Goal: Transaction & Acquisition: Purchase product/service

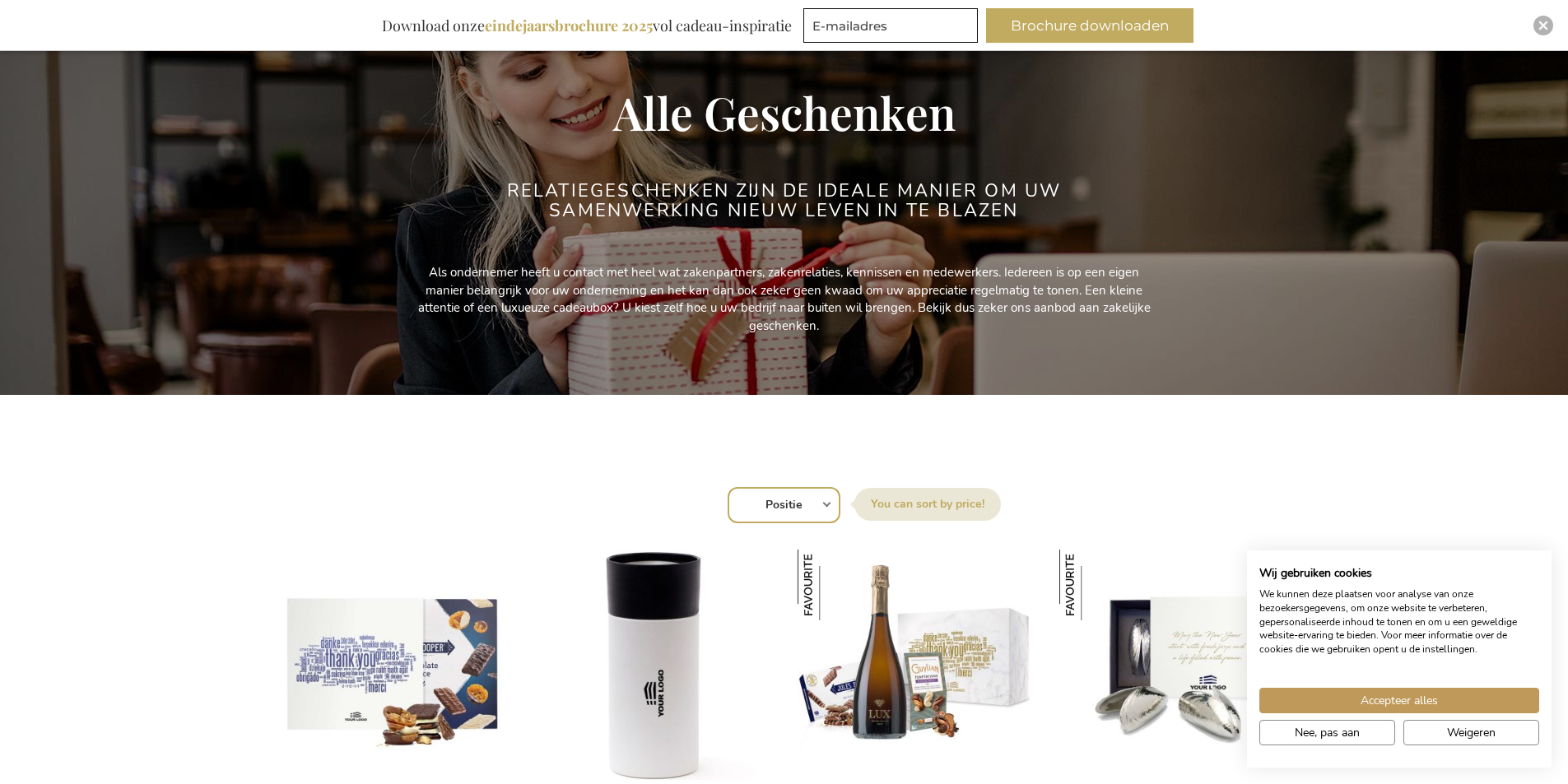
scroll to position [247, 0]
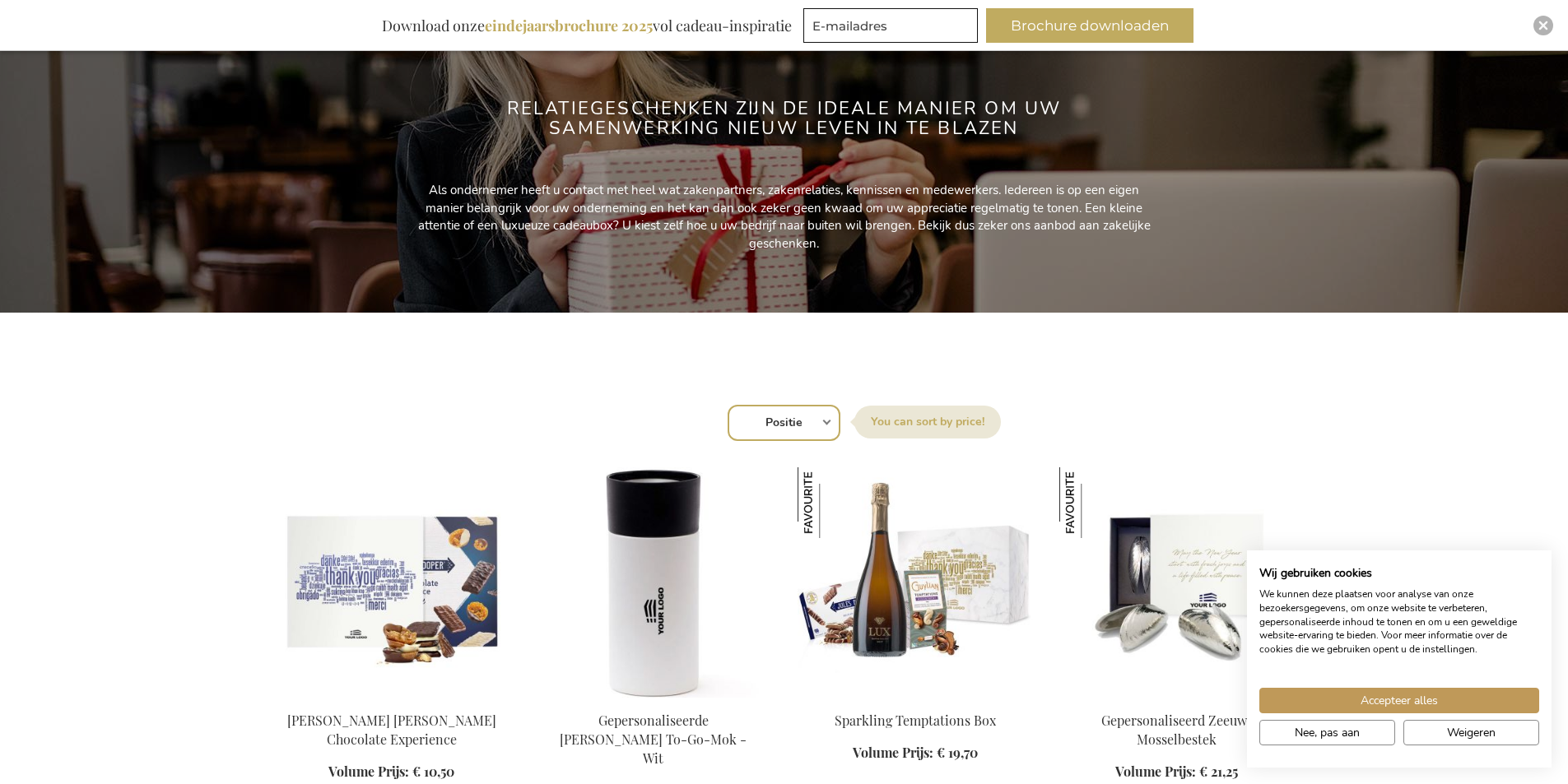
click at [831, 424] on select "Positie Best Sellers Meest bekeken Nieuw Biggest Saving Price: low to high Pric…" at bounding box center [784, 422] width 113 height 36
select select "price_asc"
click at [728, 405] on select "Positie Best Sellers Meest bekeken Nieuw Biggest Saving Price: low to high Pric…" at bounding box center [784, 422] width 113 height 36
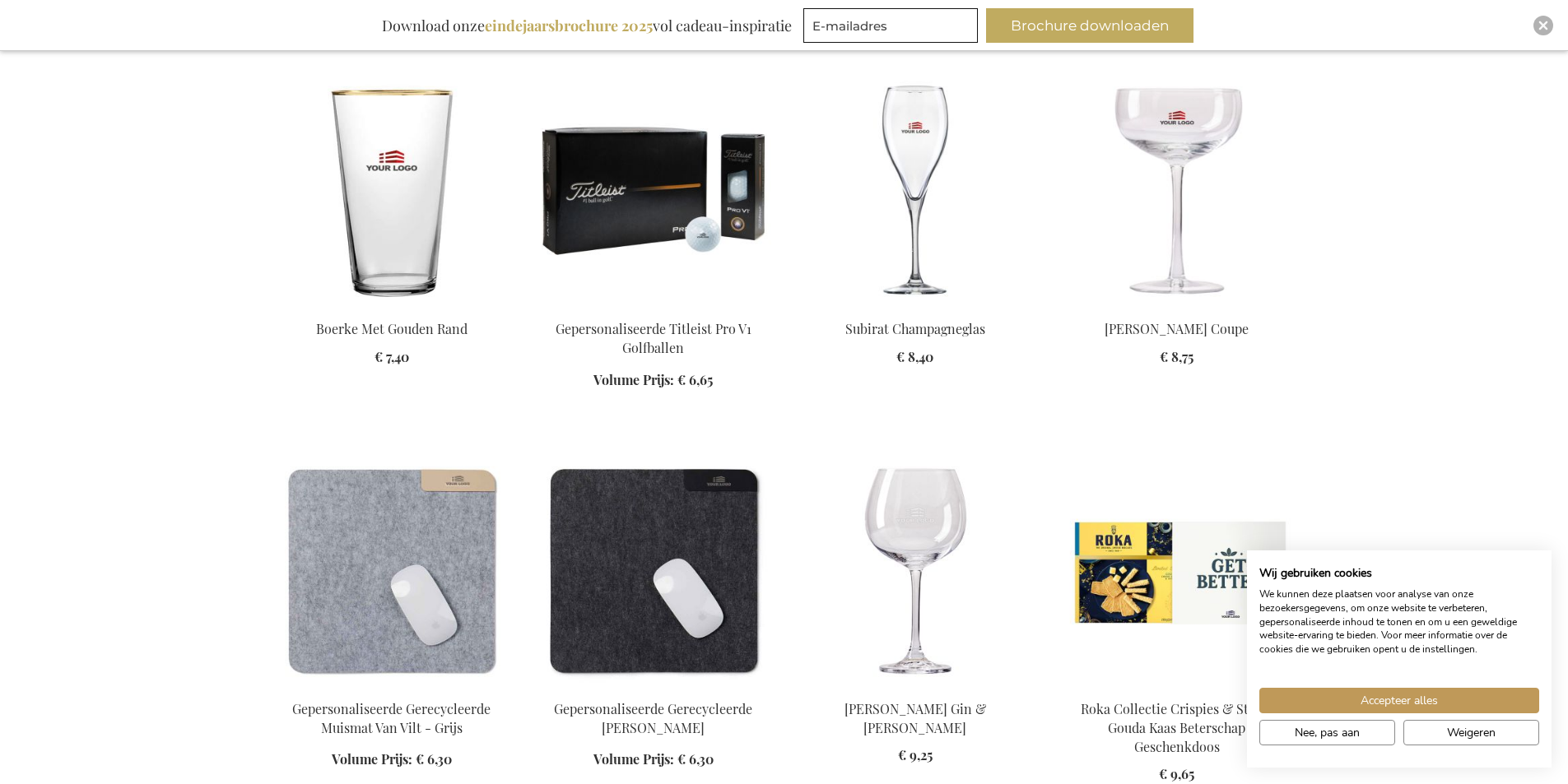
scroll to position [1481, 0]
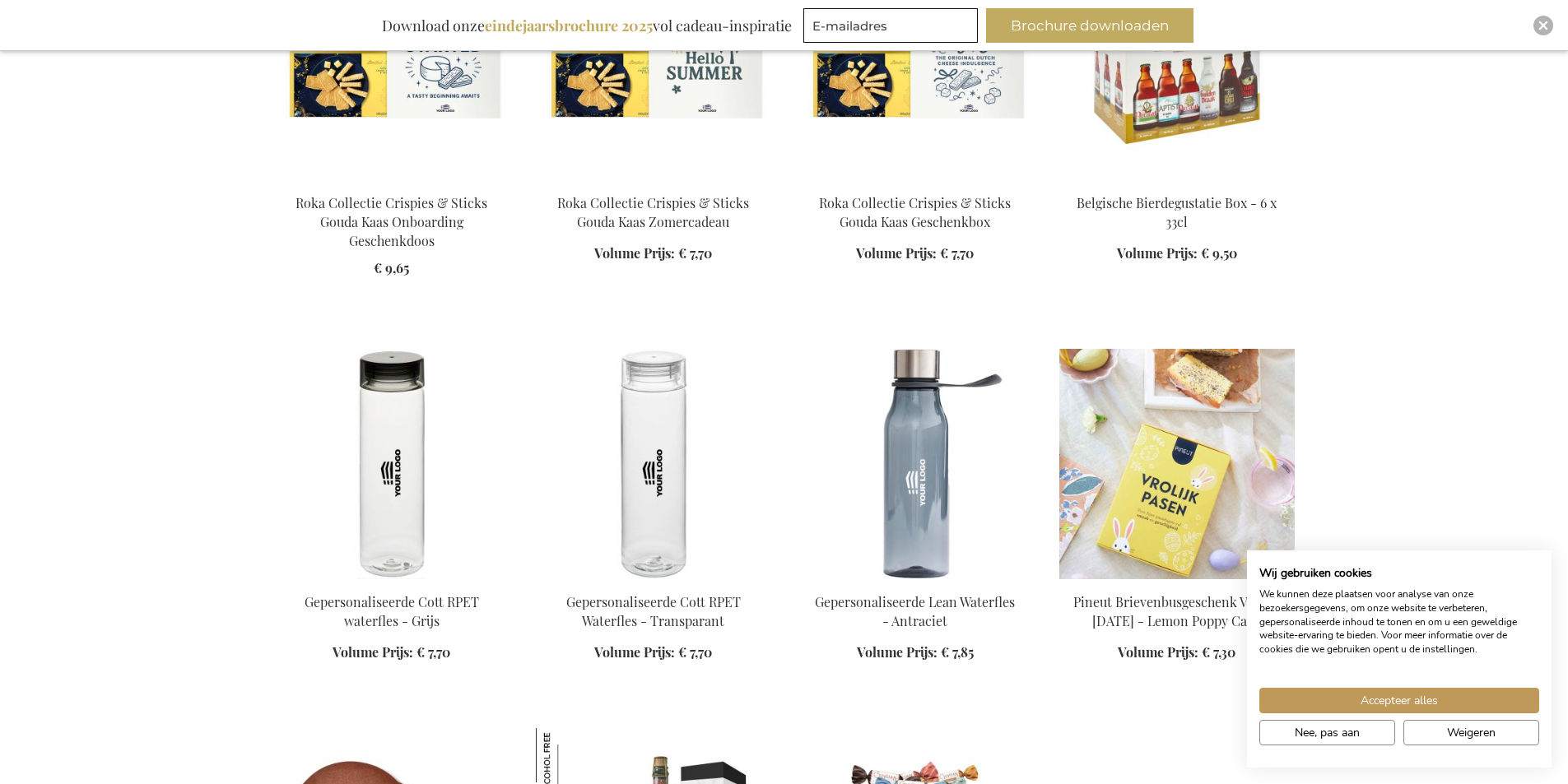
scroll to position [2633, 0]
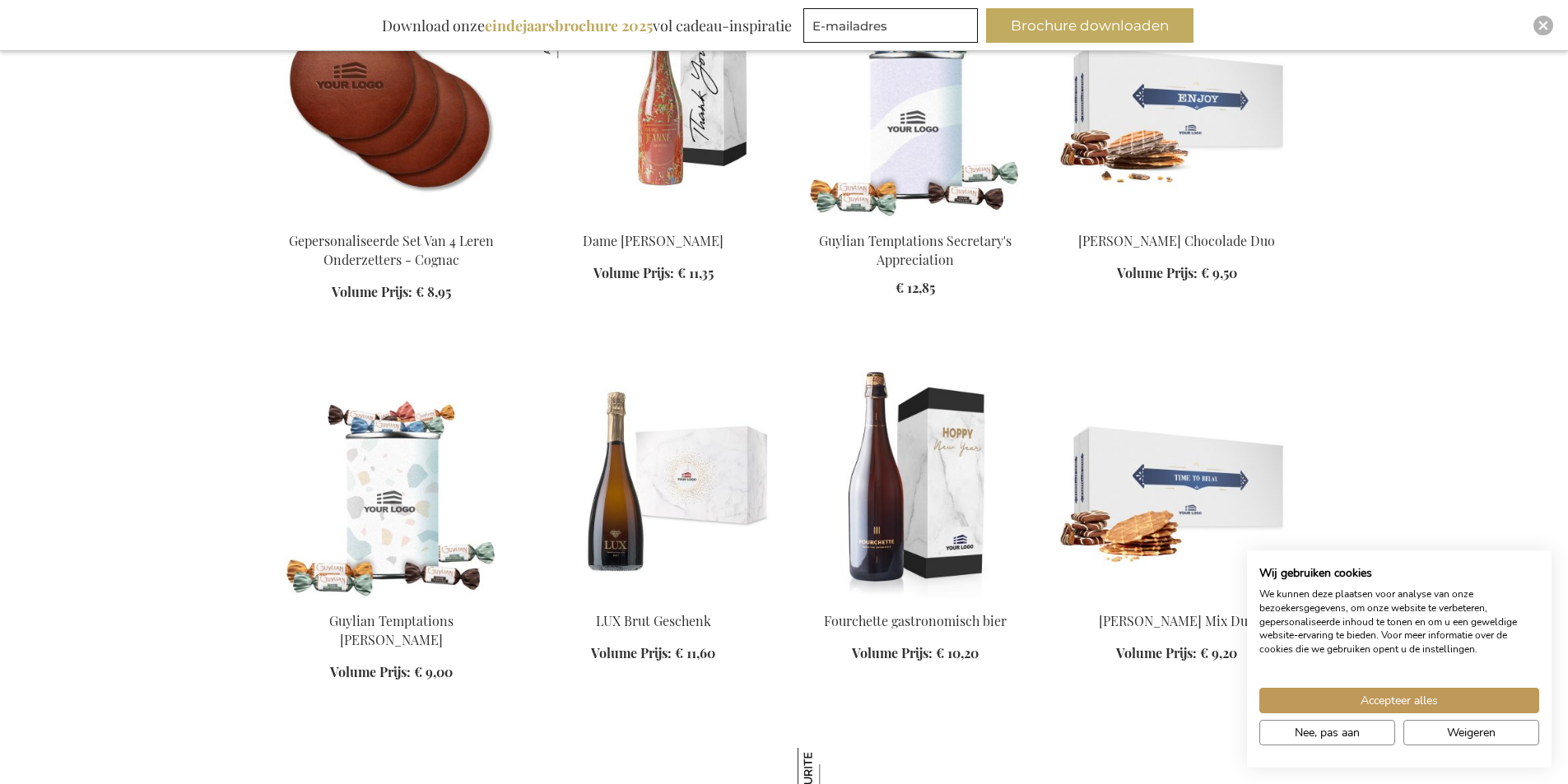
scroll to position [3127, 0]
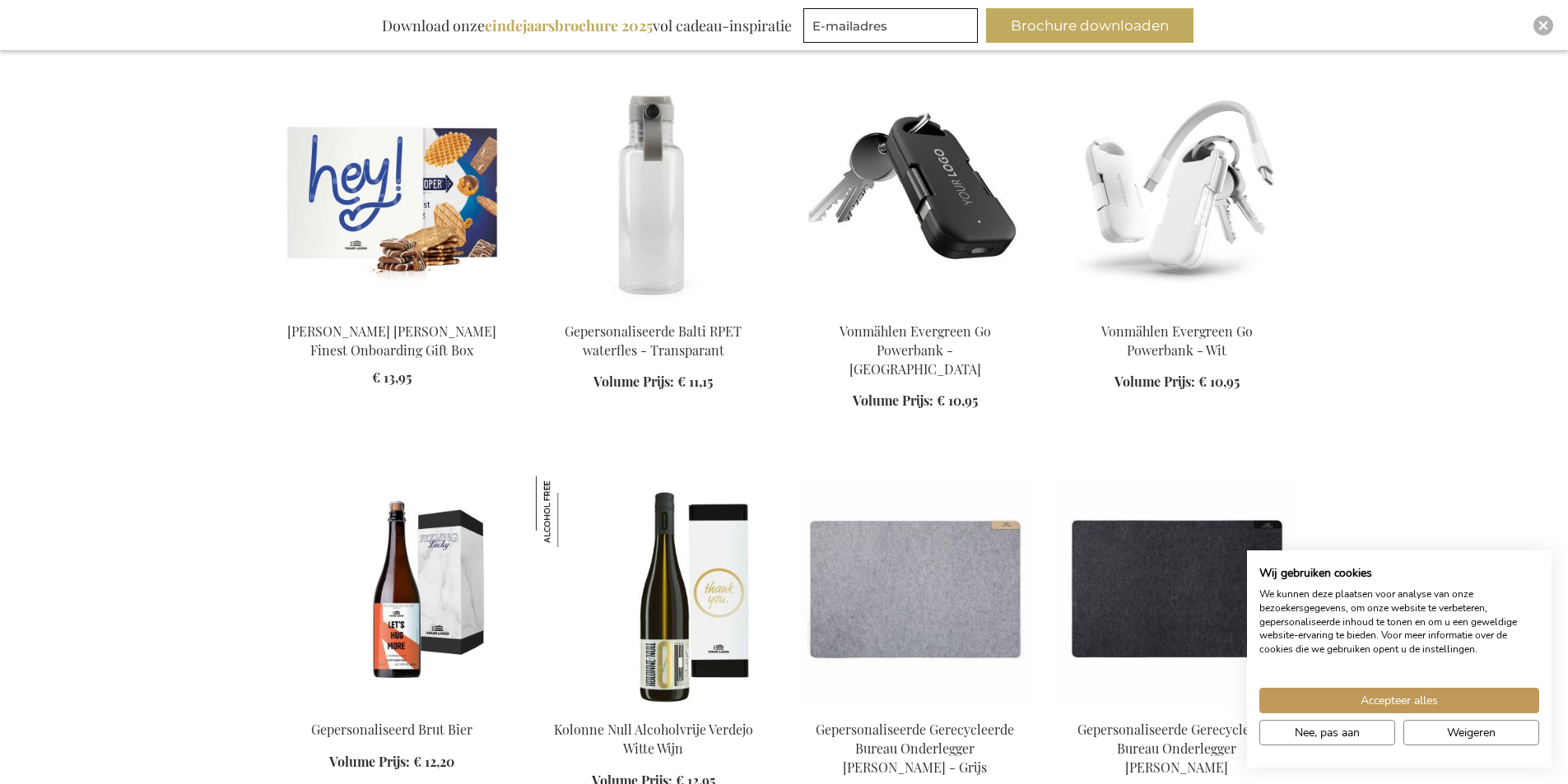
scroll to position [4937, 0]
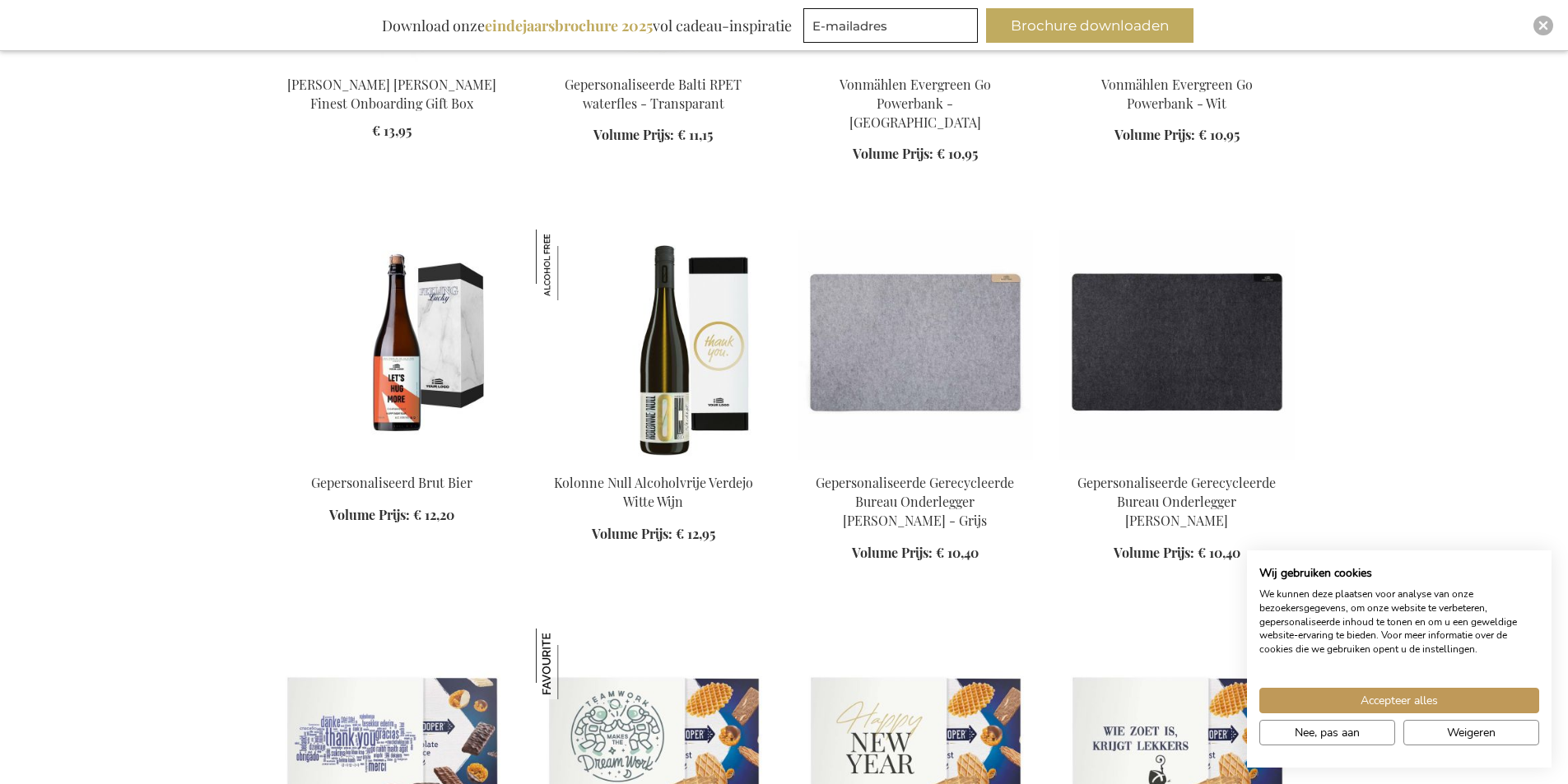
scroll to position [5183, 0]
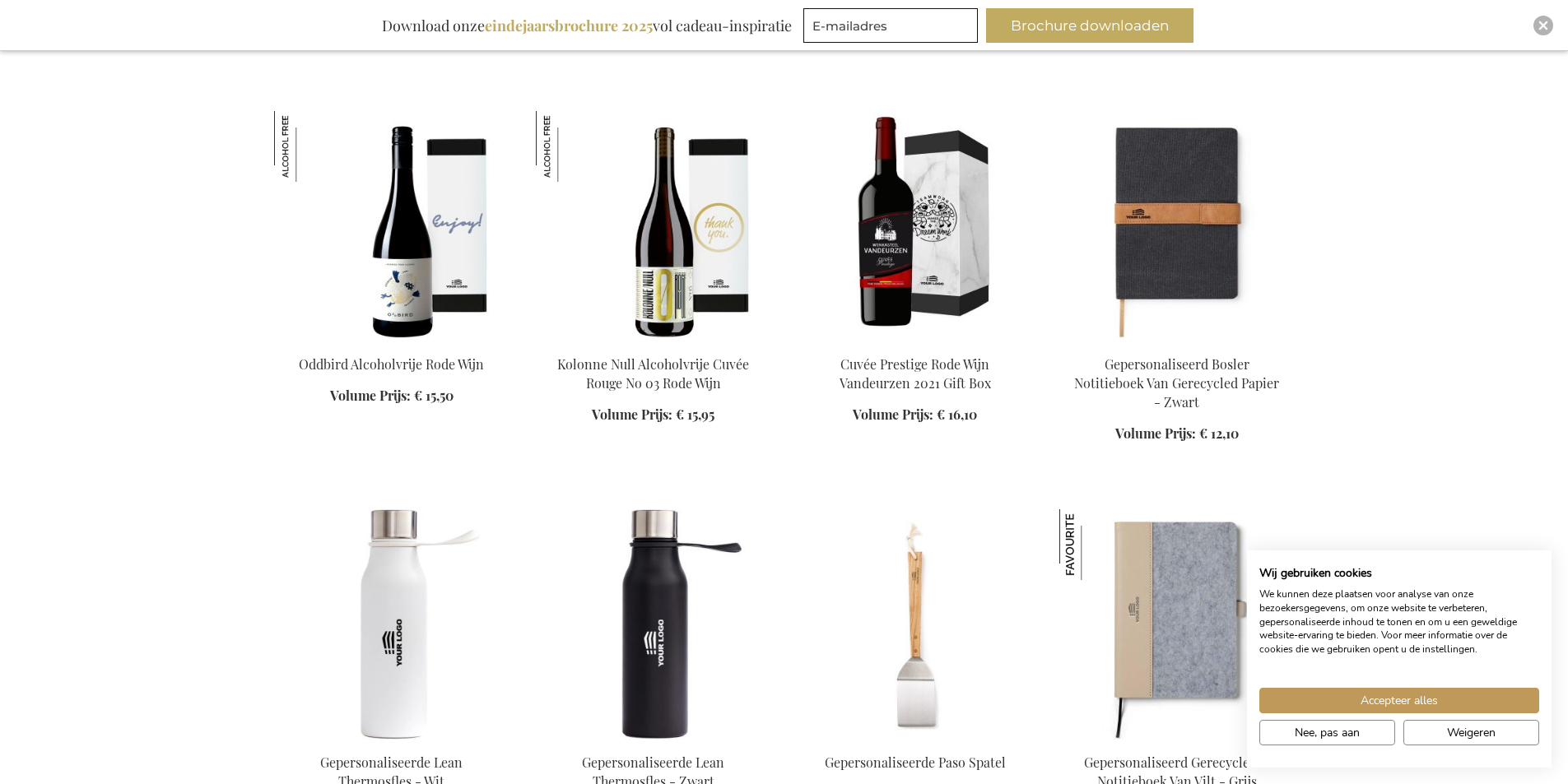
scroll to position [7241, 0]
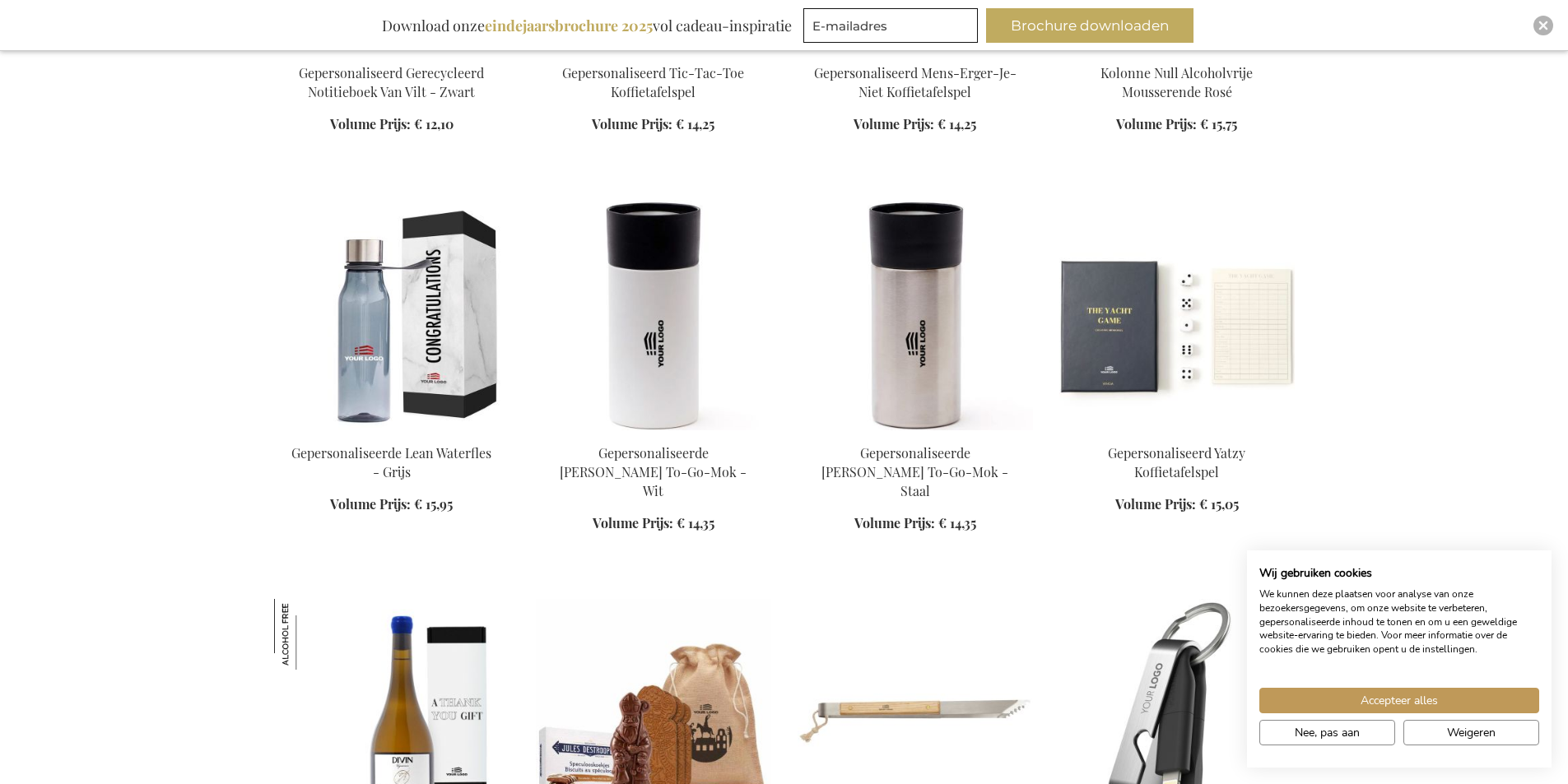
scroll to position [8310, 0]
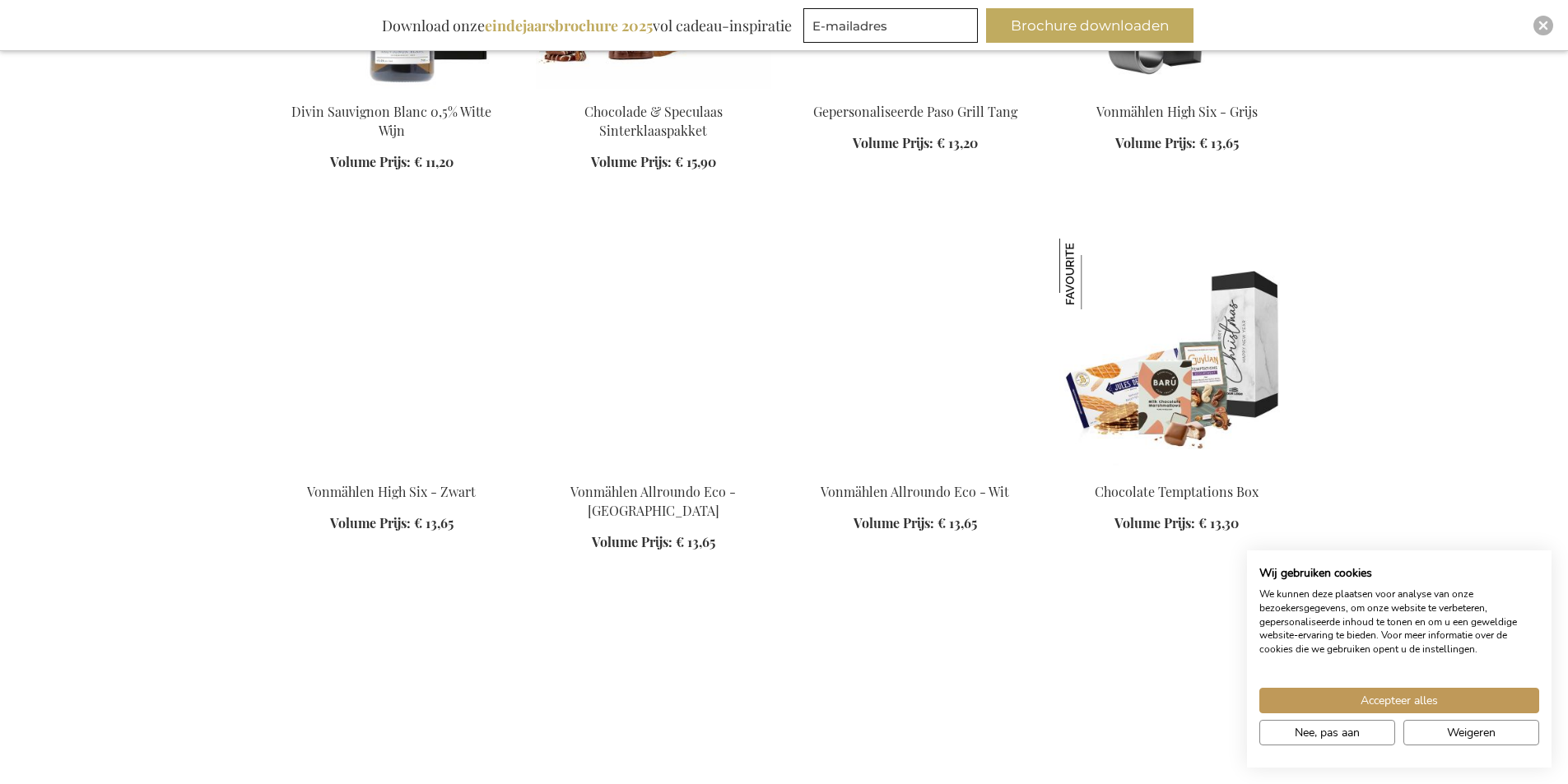
scroll to position [9051, 0]
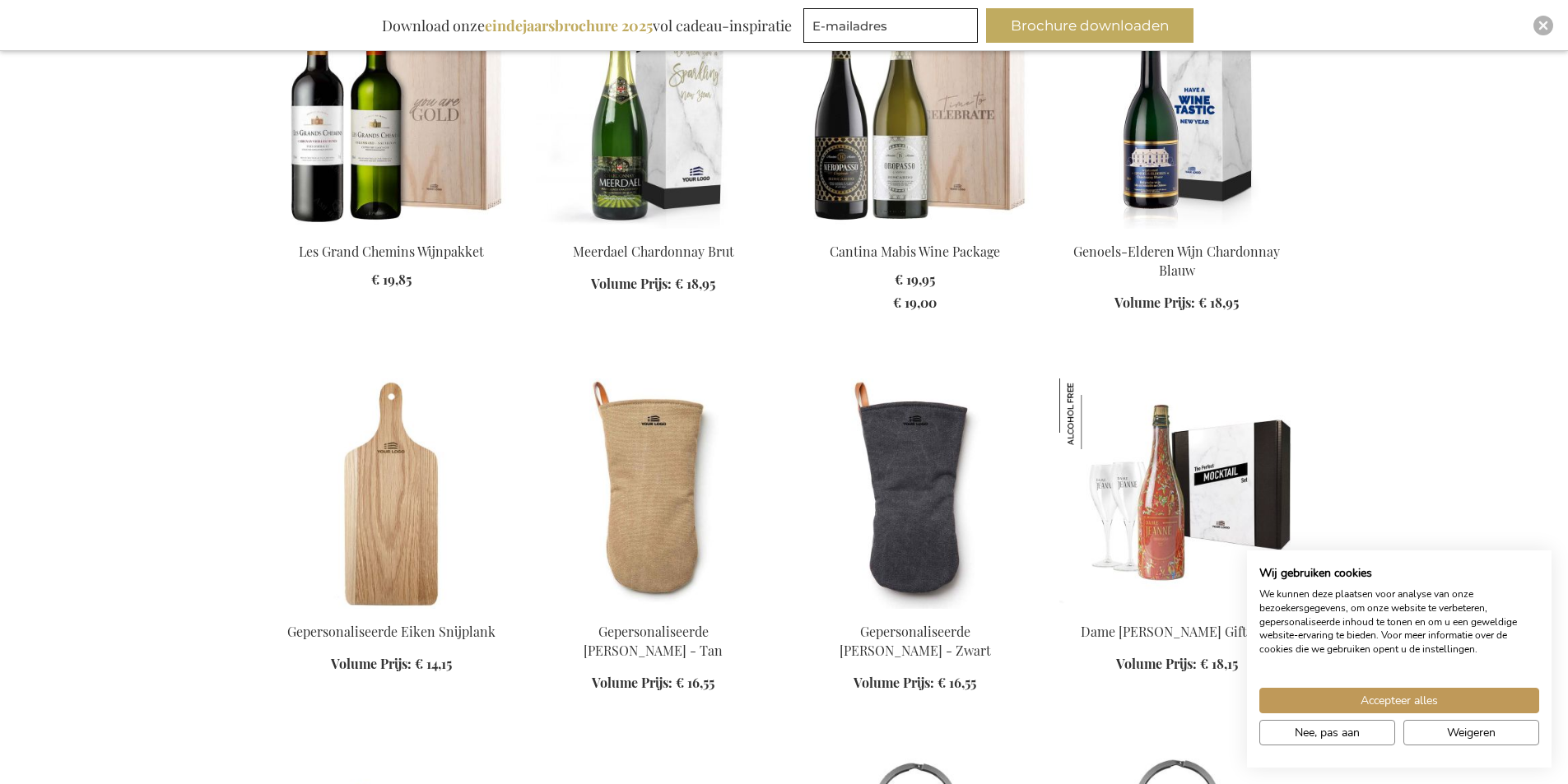
scroll to position [10449, 0]
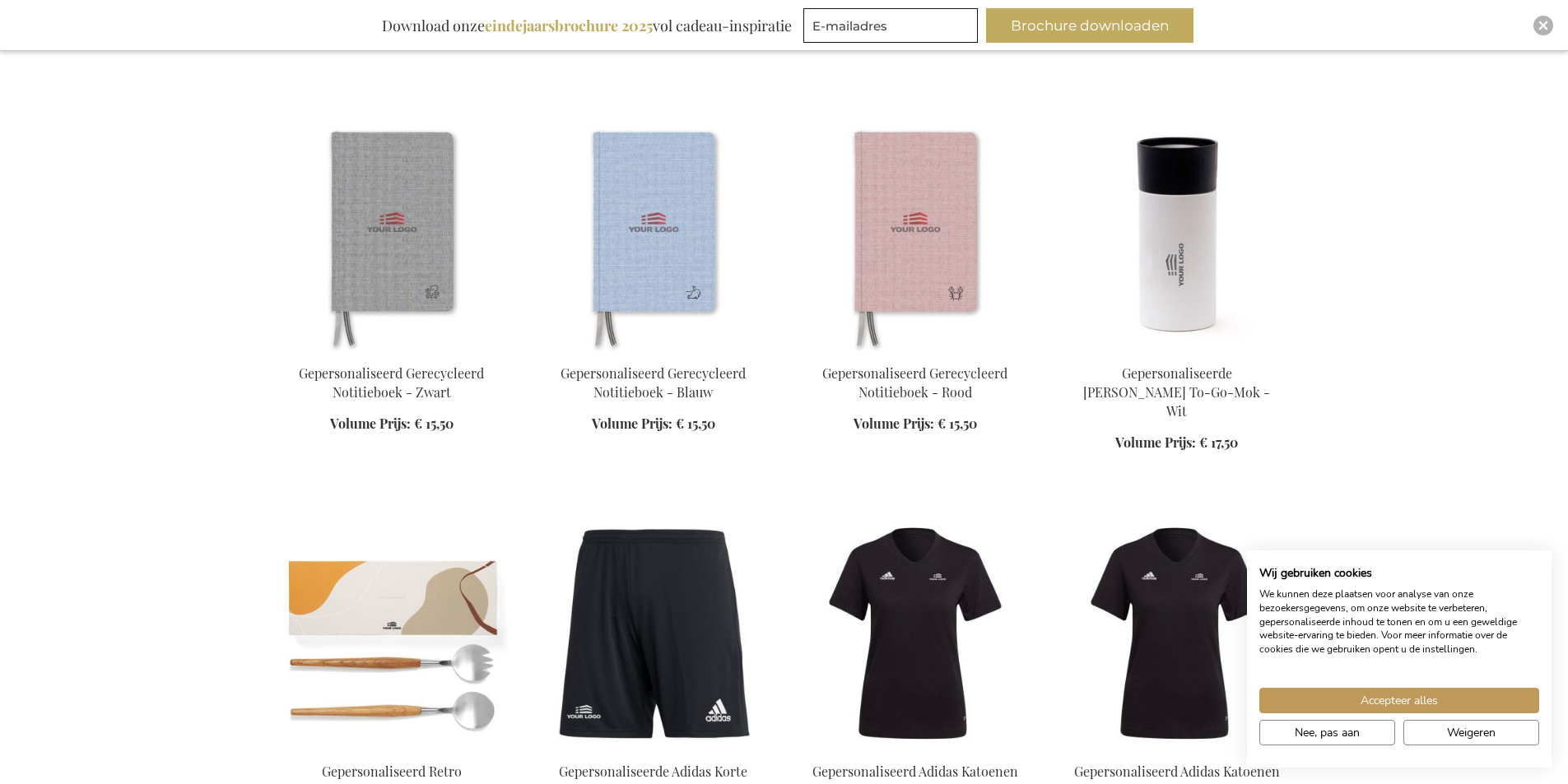
scroll to position [12013, 0]
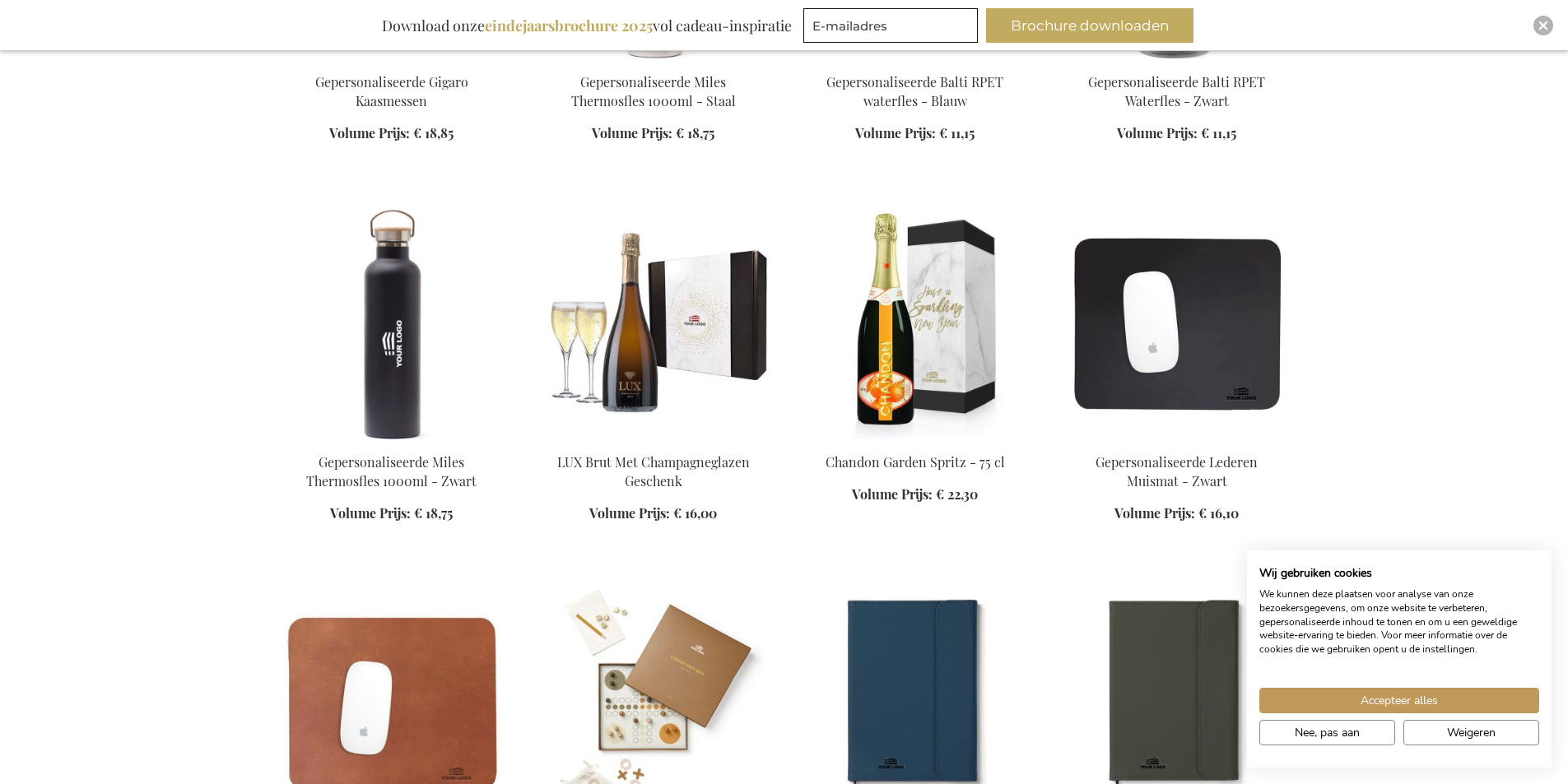
scroll to position [12918, 0]
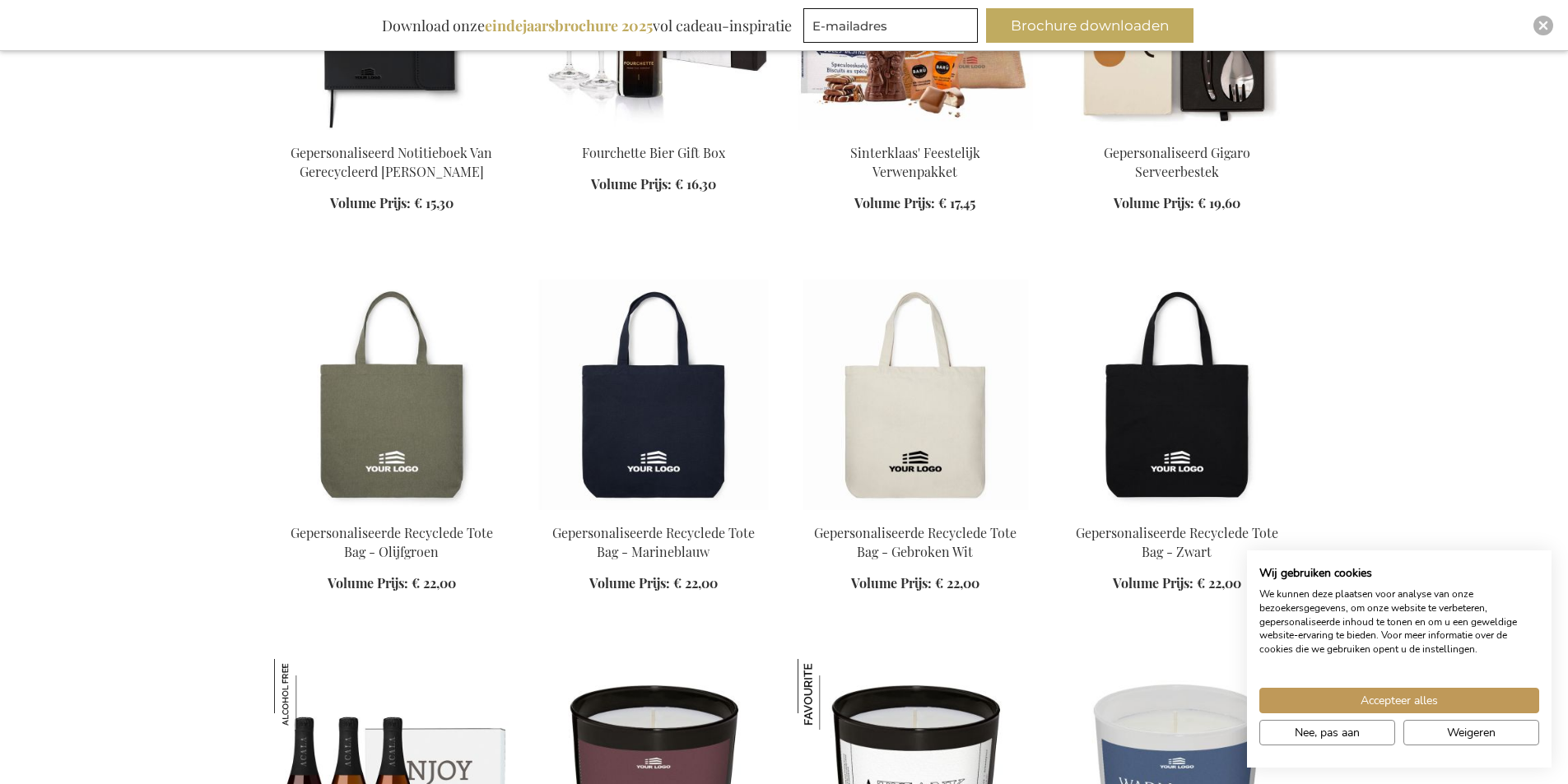
scroll to position [14070, 0]
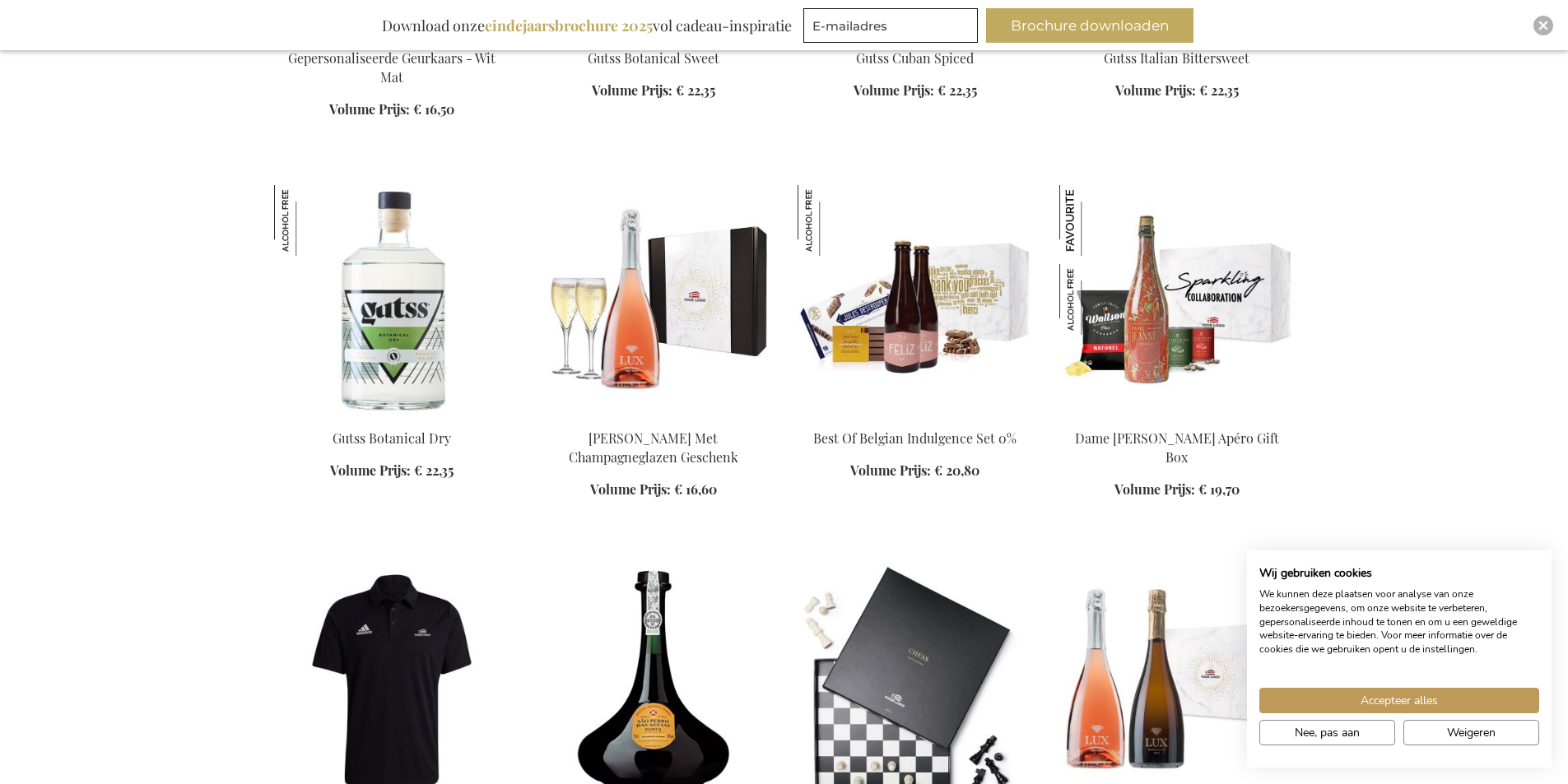
scroll to position [15221, 0]
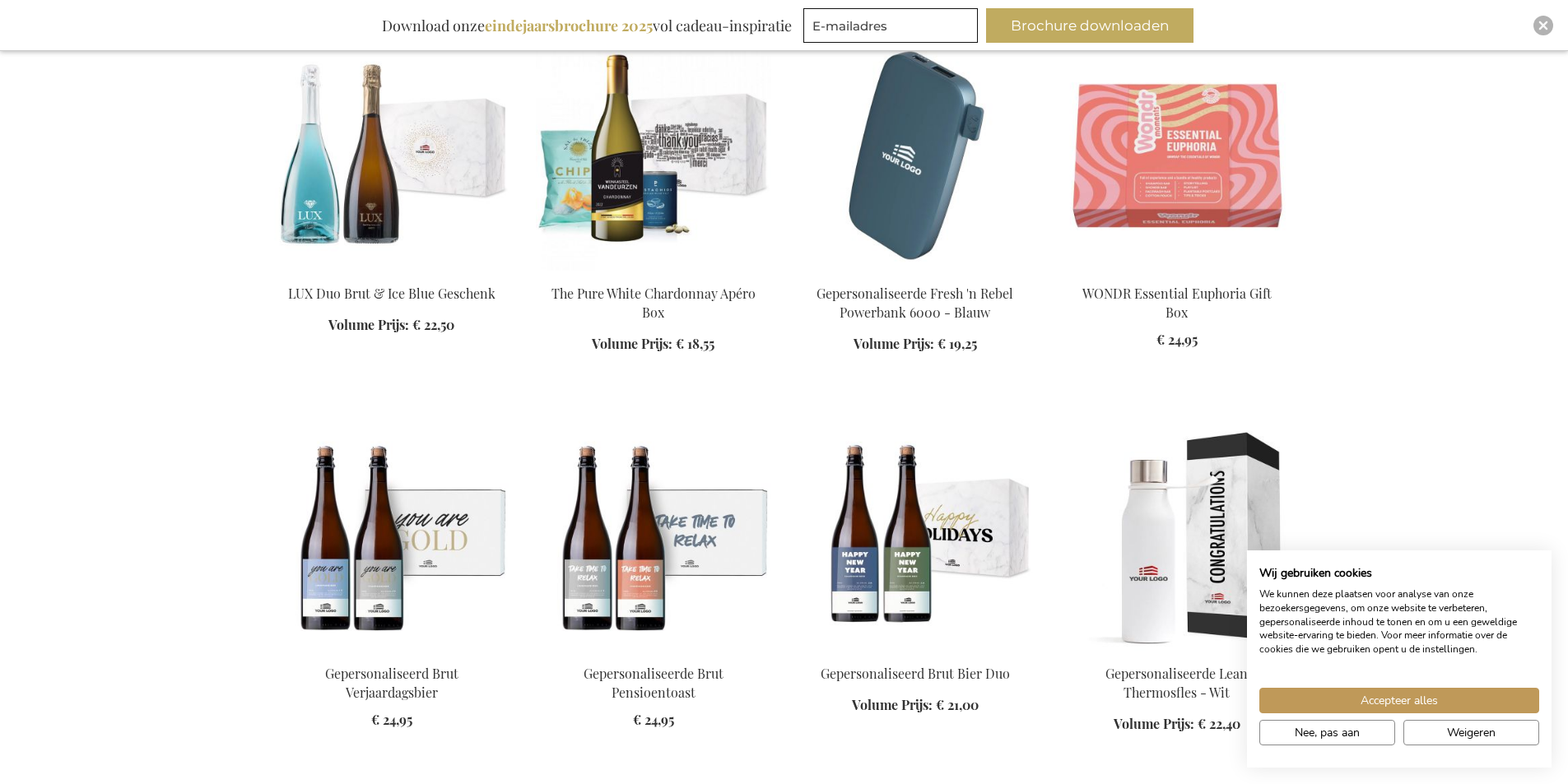
scroll to position [16127, 0]
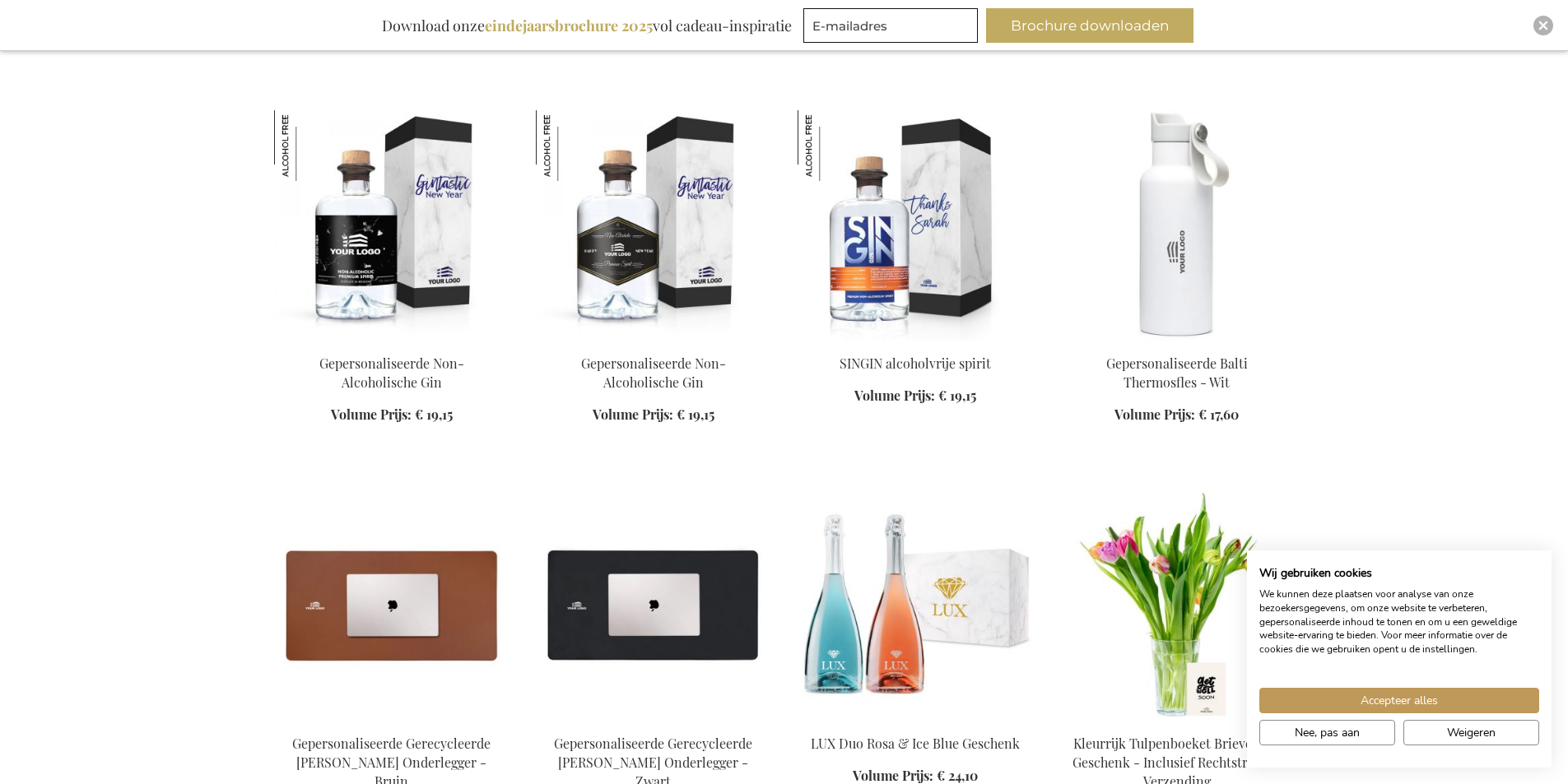
scroll to position [17443, 0]
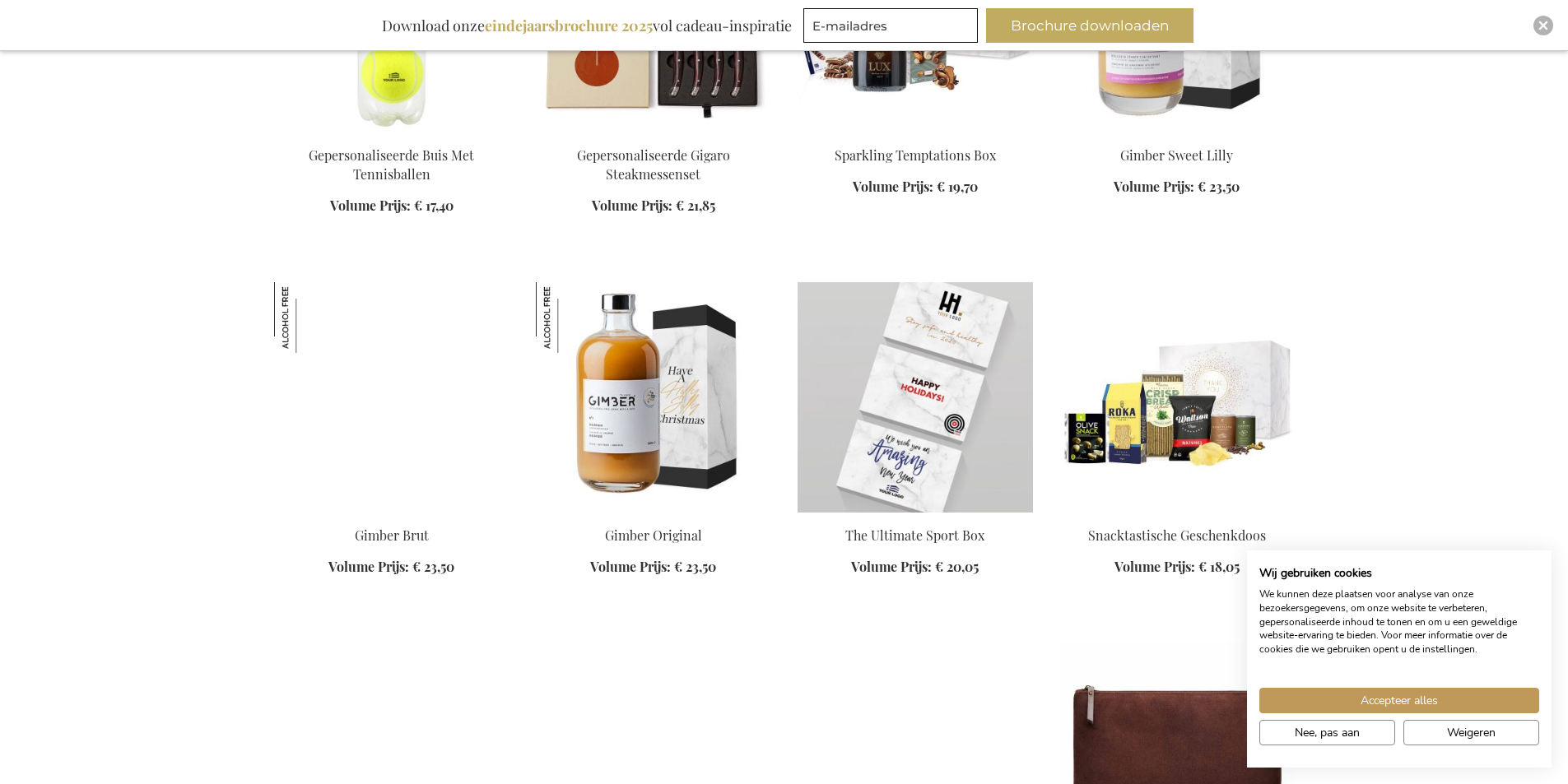
scroll to position [18184, 0]
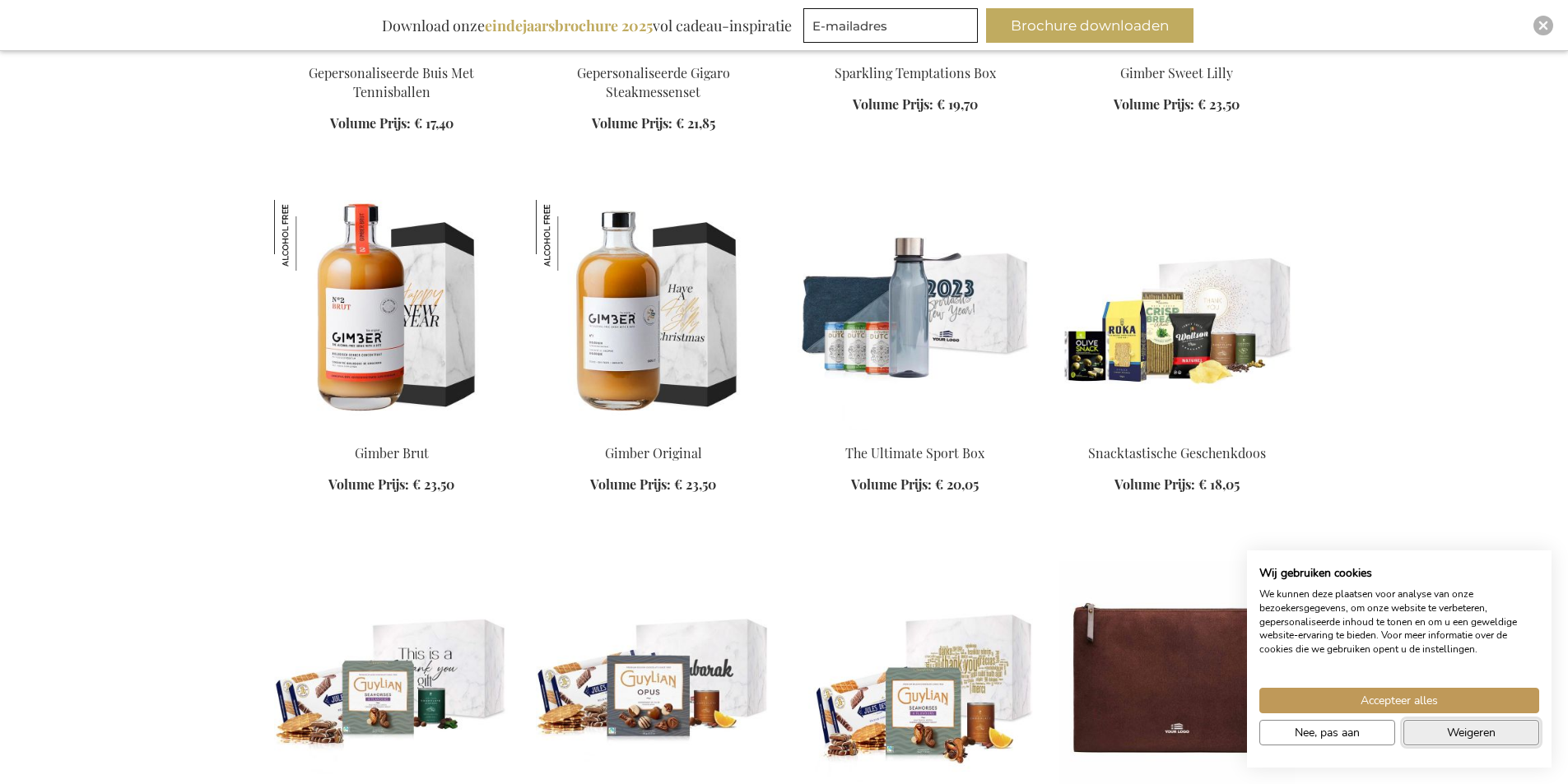
click at [1444, 734] on button "Weigeren" at bounding box center [1472, 732] width 136 height 25
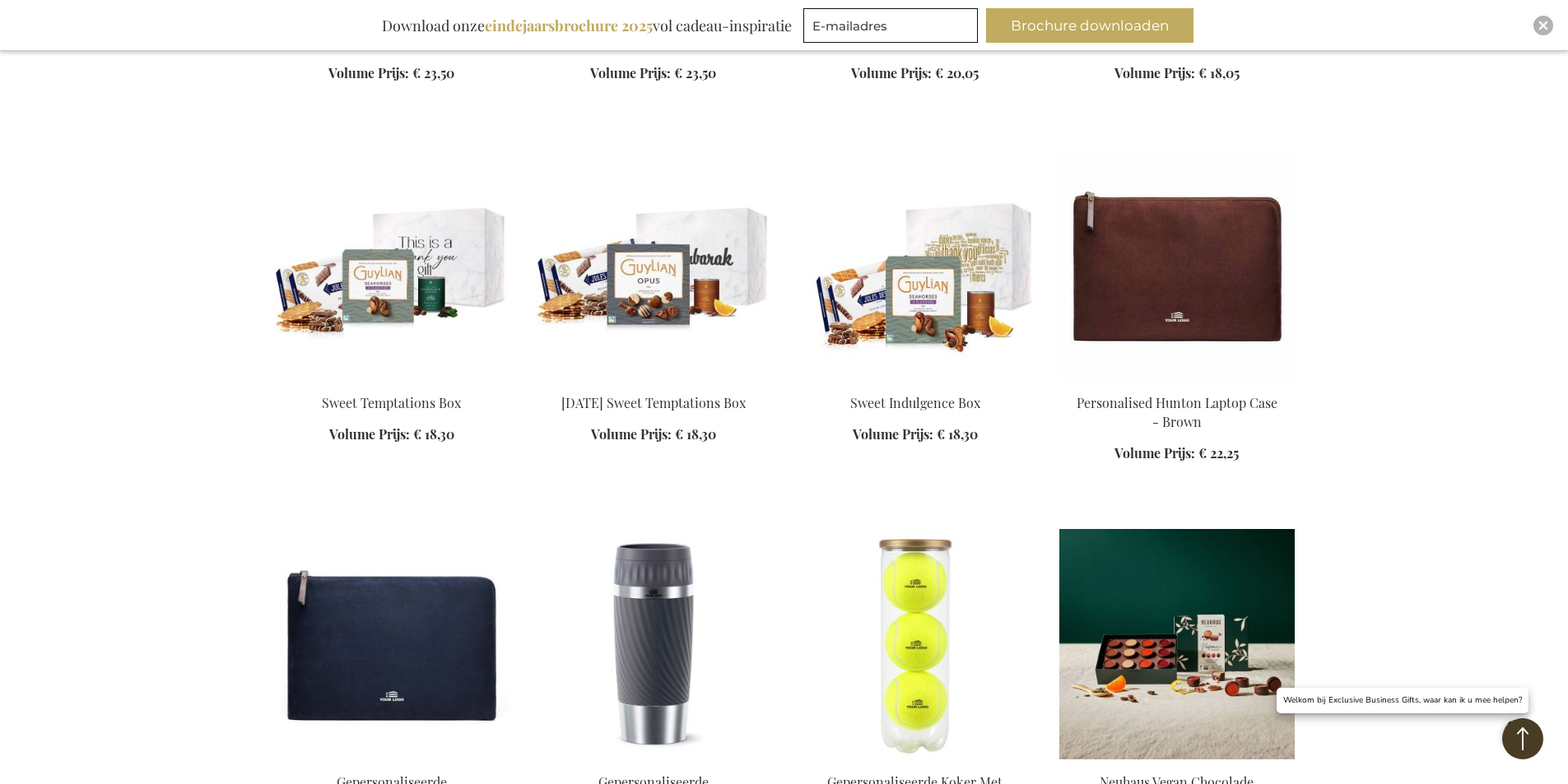
scroll to position [18677, 0]
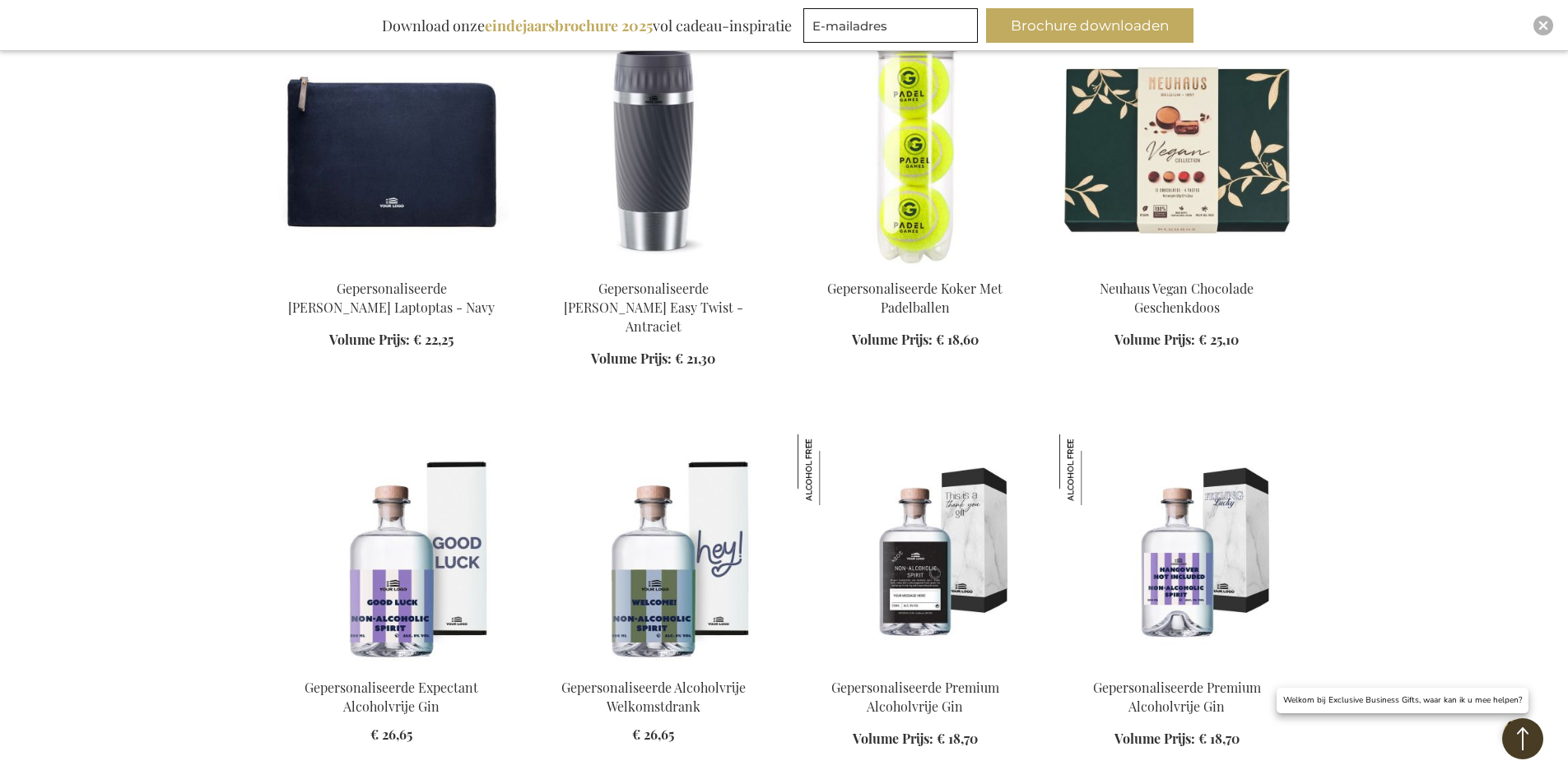
scroll to position [19253, 0]
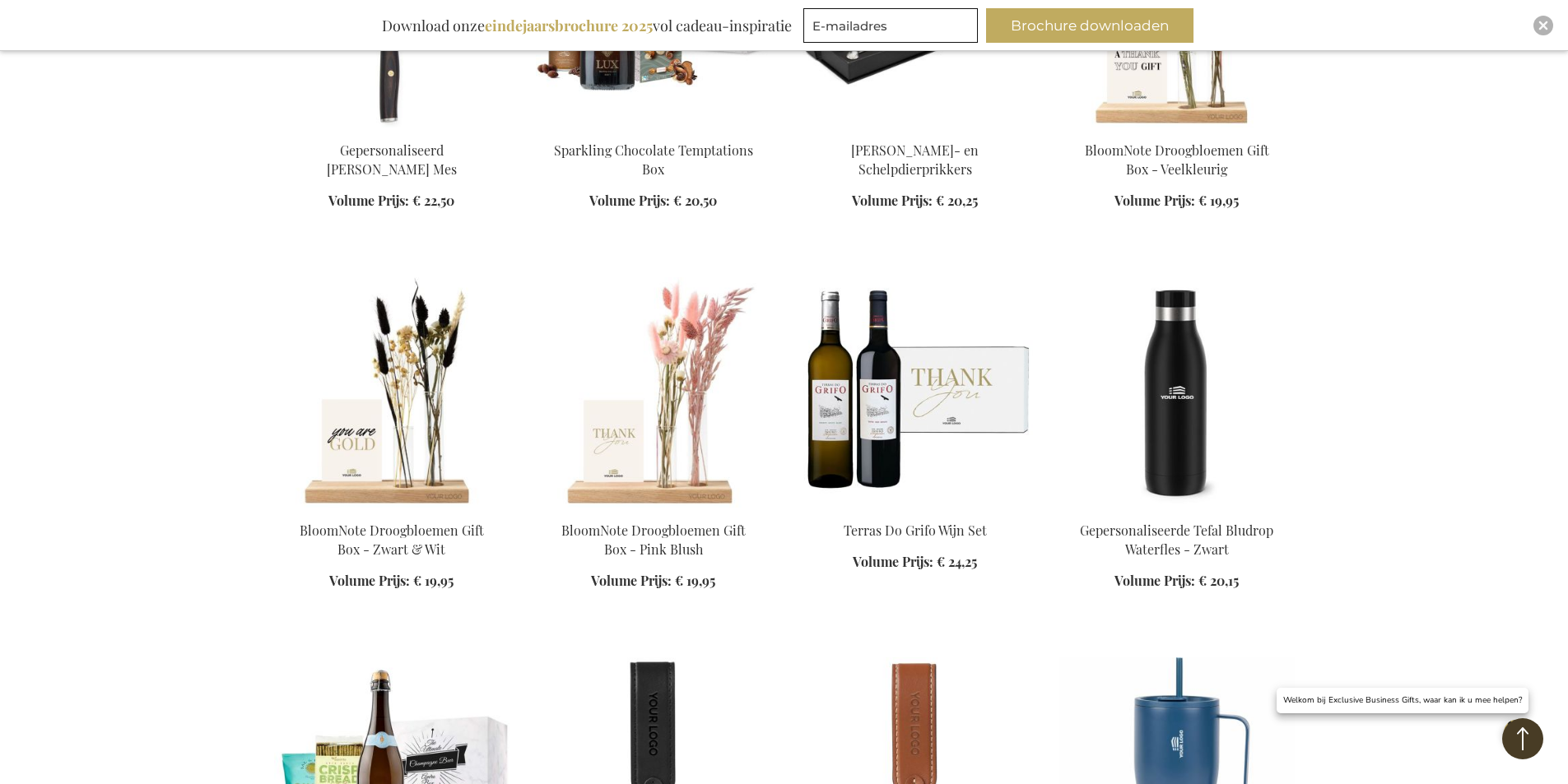
scroll to position [20487, 0]
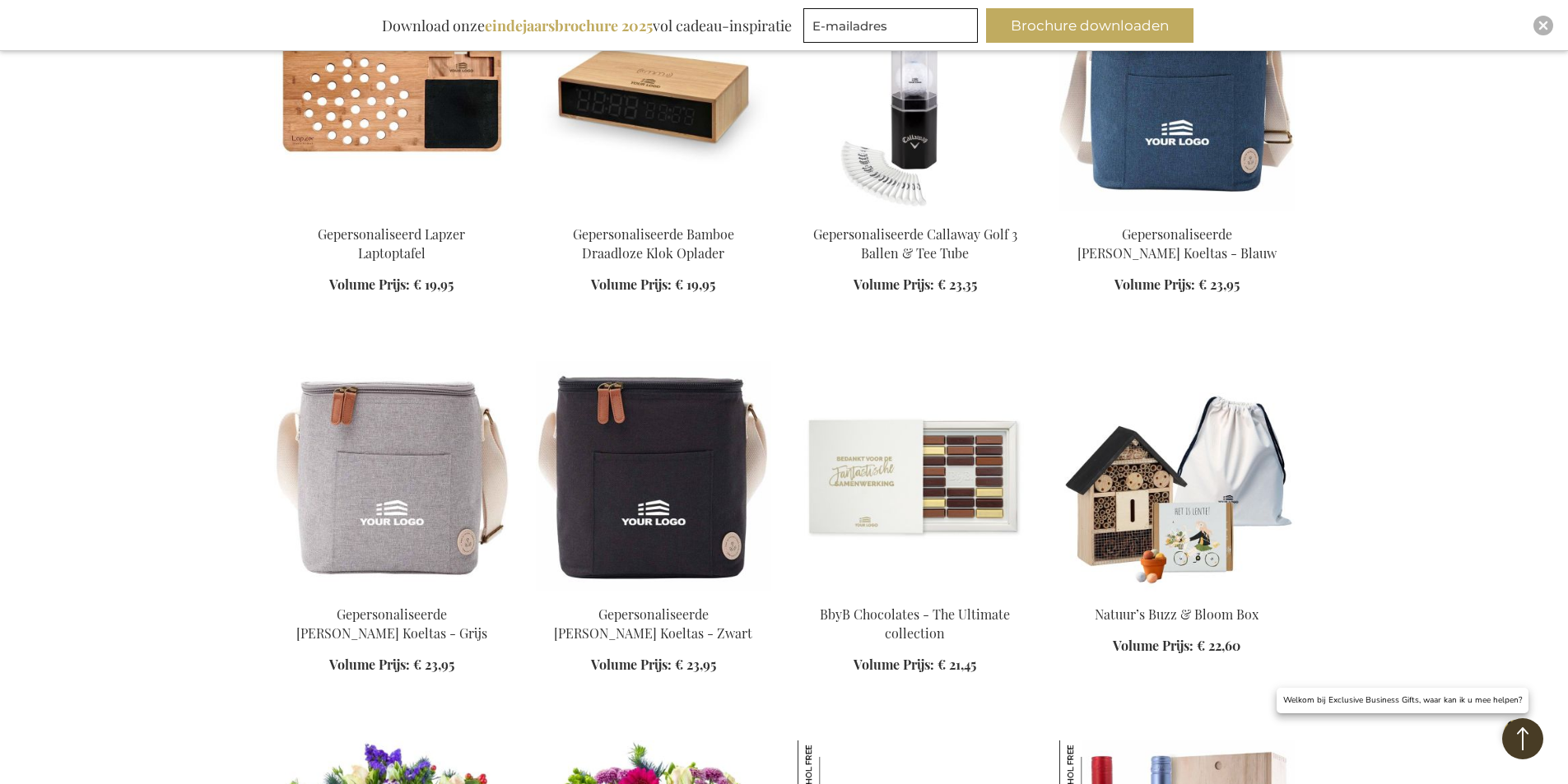
scroll to position [23285, 0]
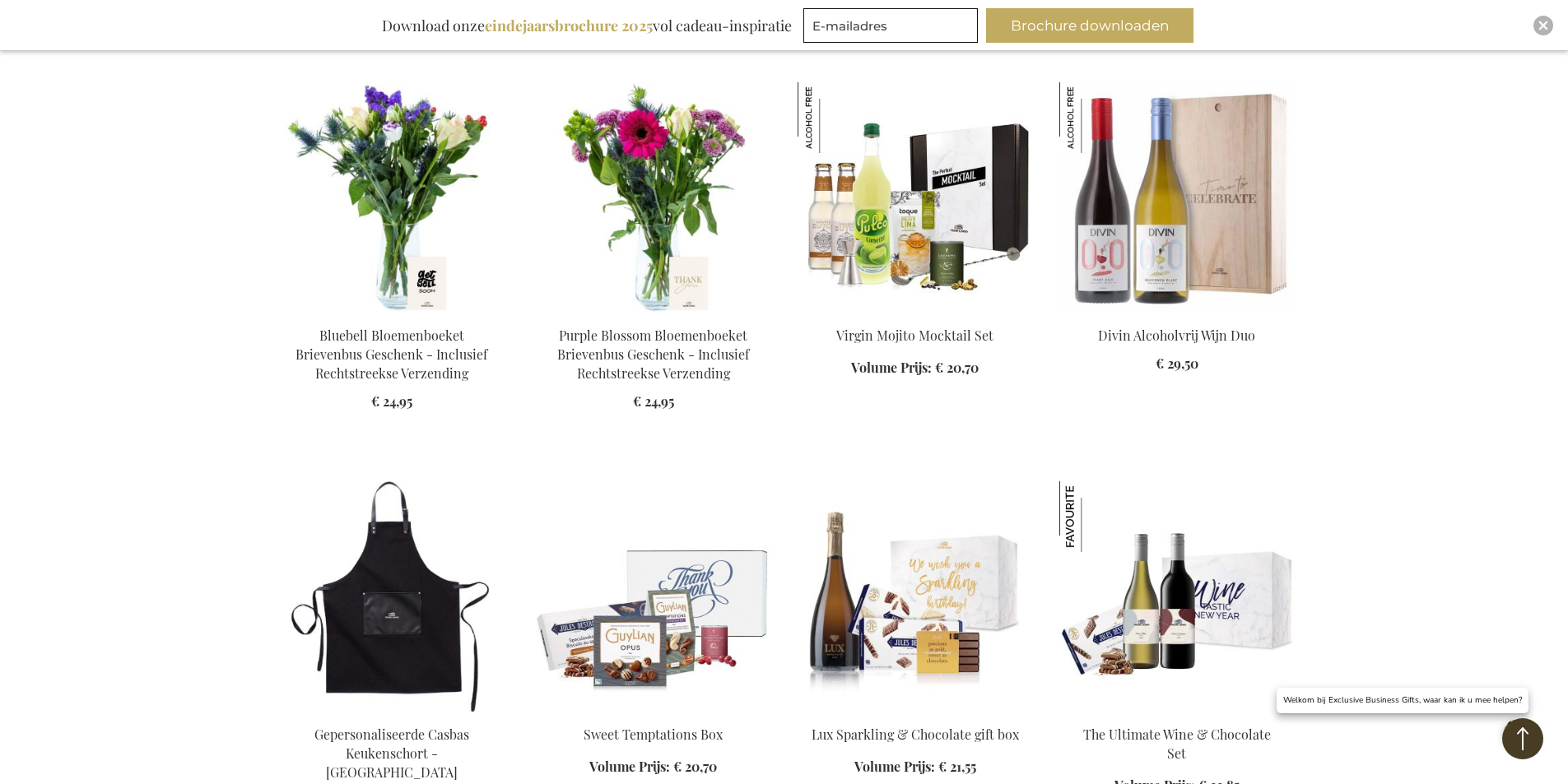
scroll to position [24190, 0]
